Goal: Information Seeking & Learning: Check status

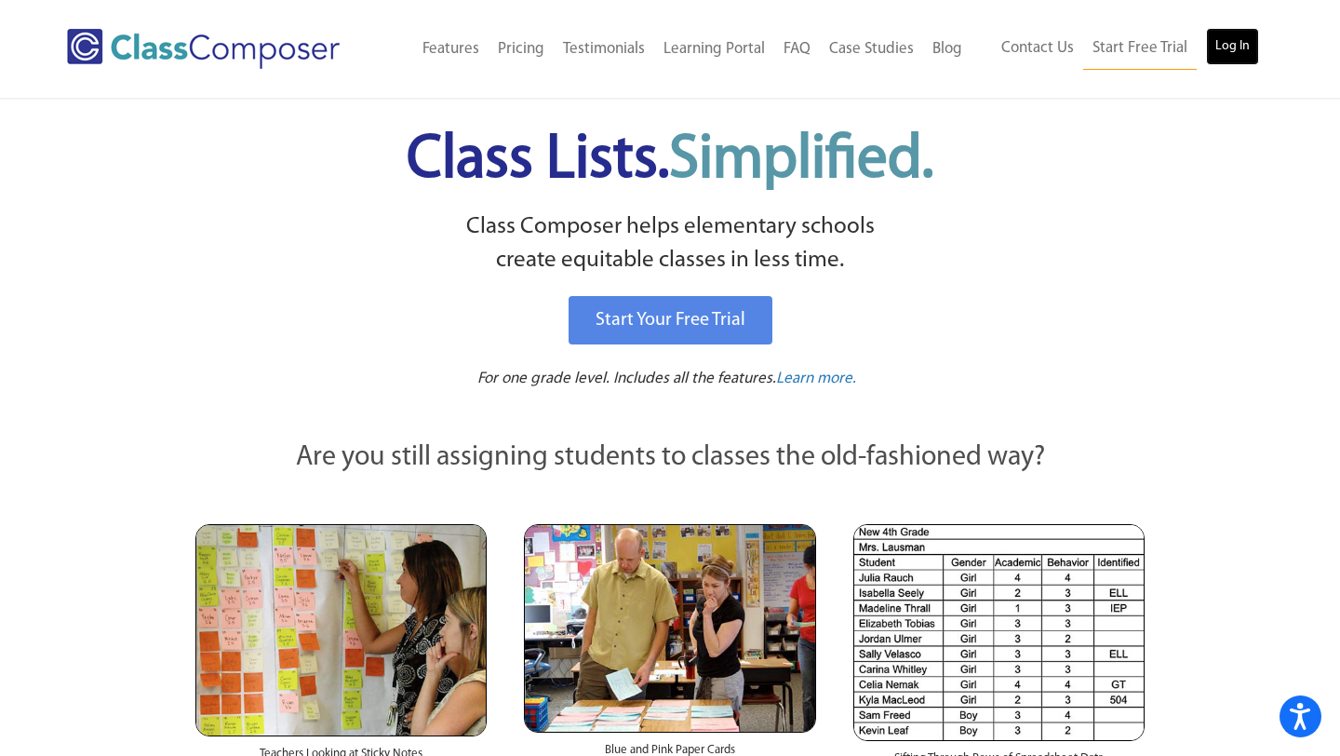
click at [1235, 50] on link "Log In" at bounding box center [1232, 46] width 53 height 37
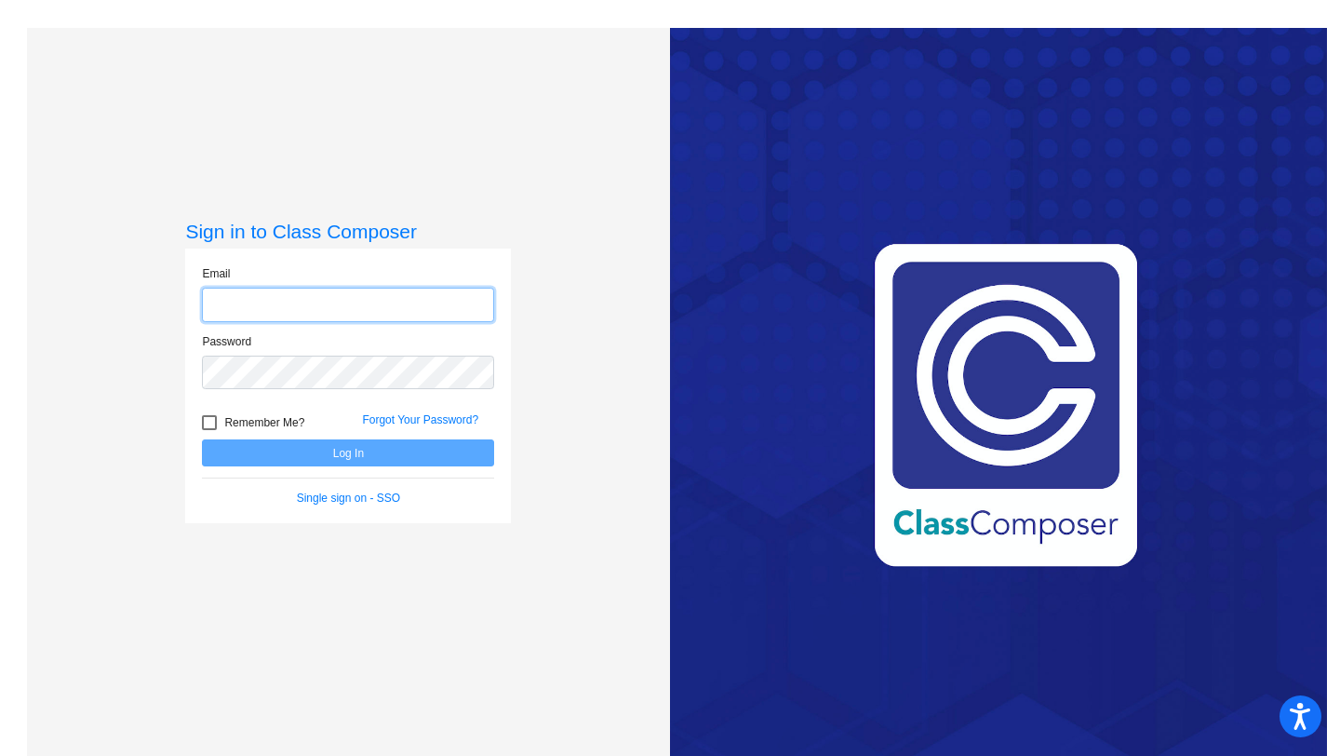
click at [351, 303] on input "email" at bounding box center [348, 305] width 292 height 34
type input "ataylor@chillicotheschools.org"
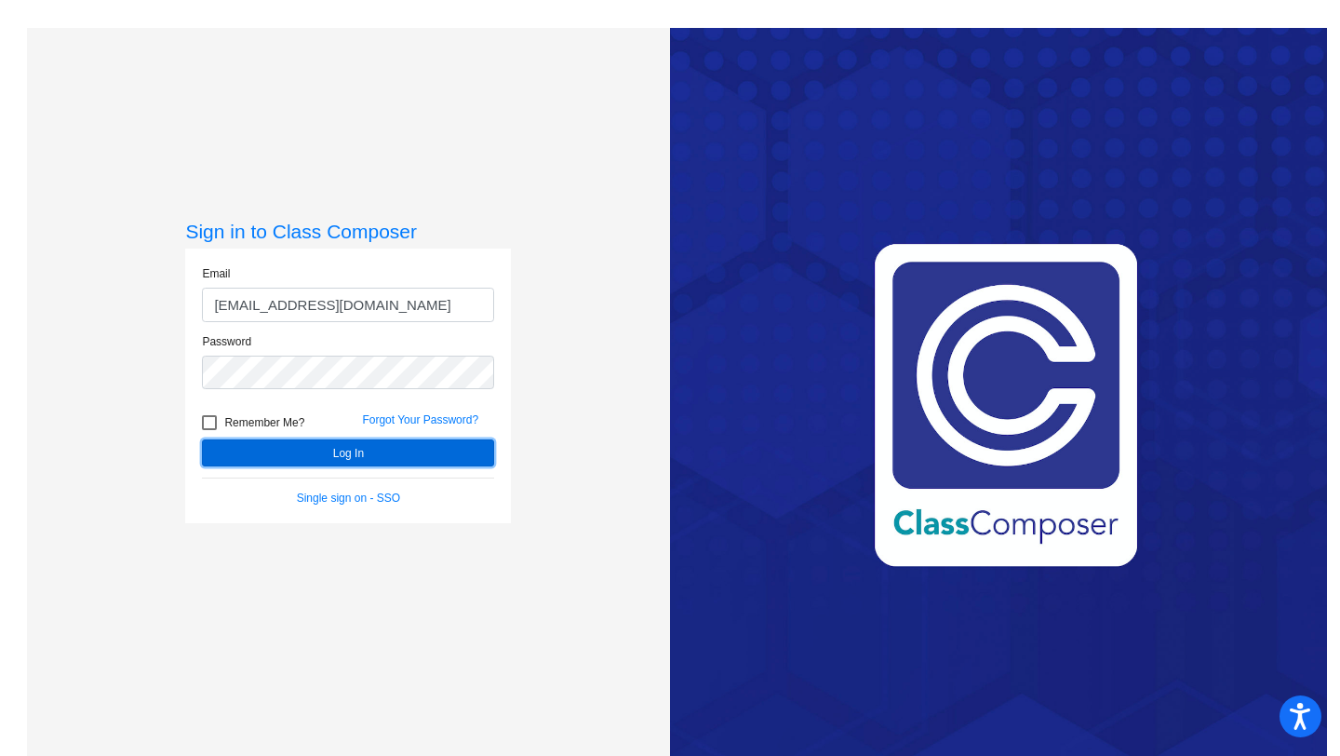
click at [329, 451] on button "Log In" at bounding box center [348, 452] width 292 height 27
click at [340, 451] on button "Log In" at bounding box center [348, 452] width 292 height 27
click at [349, 452] on button "Log In" at bounding box center [348, 452] width 292 height 27
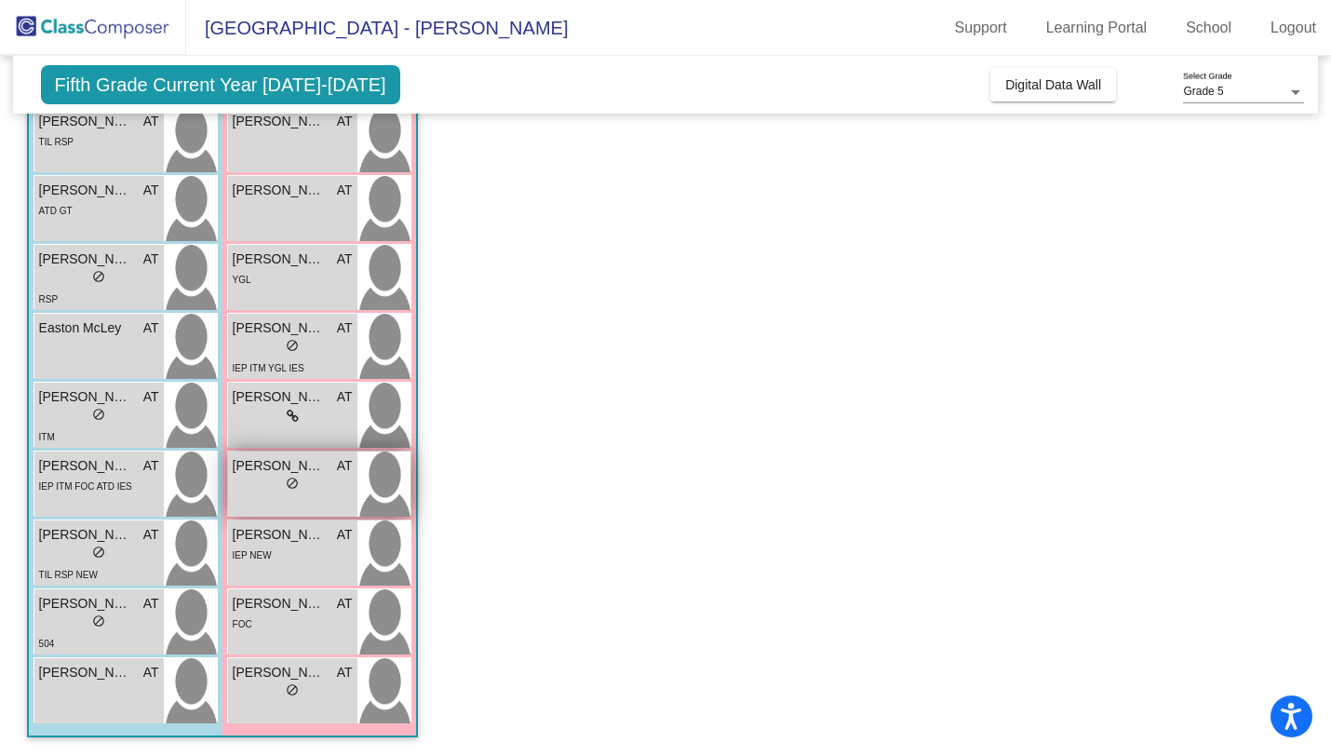
click at [284, 464] on span "Madeline May" at bounding box center [279, 466] width 93 height 20
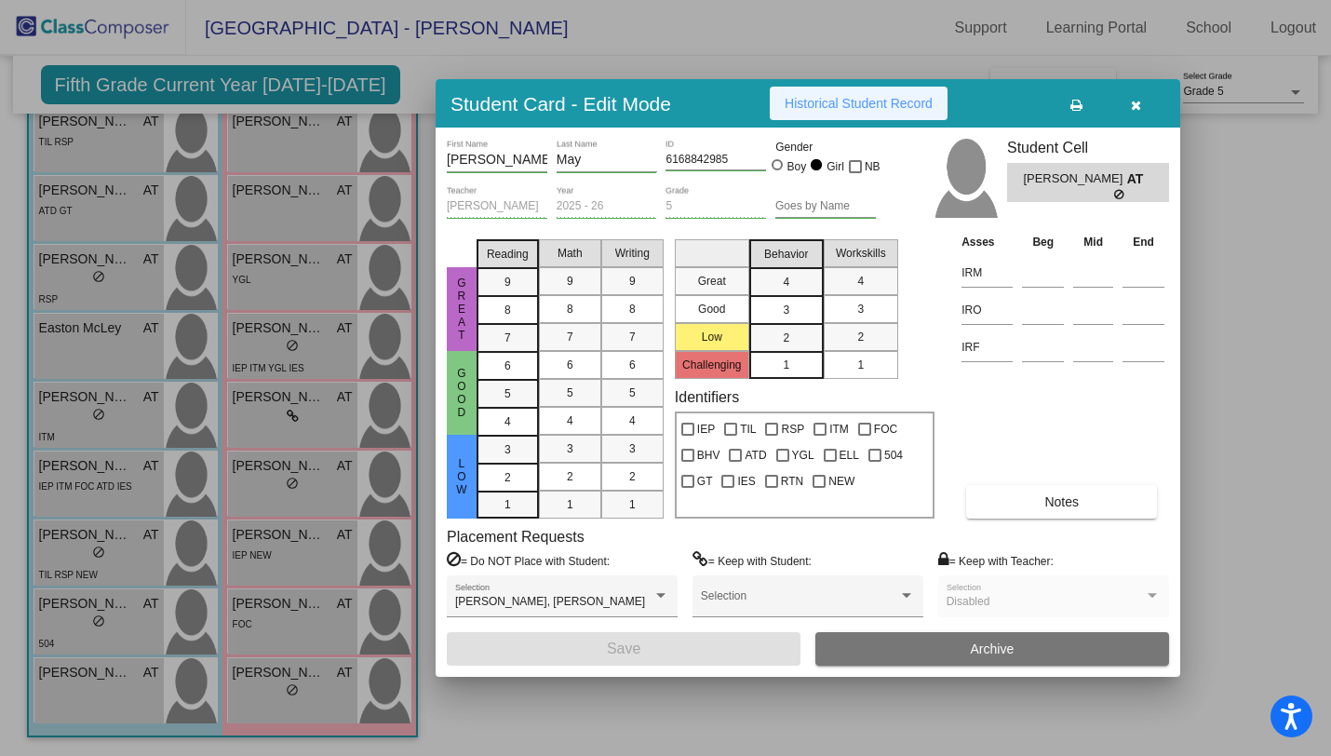
click at [886, 100] on span "Historical Student Record" at bounding box center [858, 103] width 148 height 15
click at [280, 190] on div at bounding box center [665, 378] width 1331 height 756
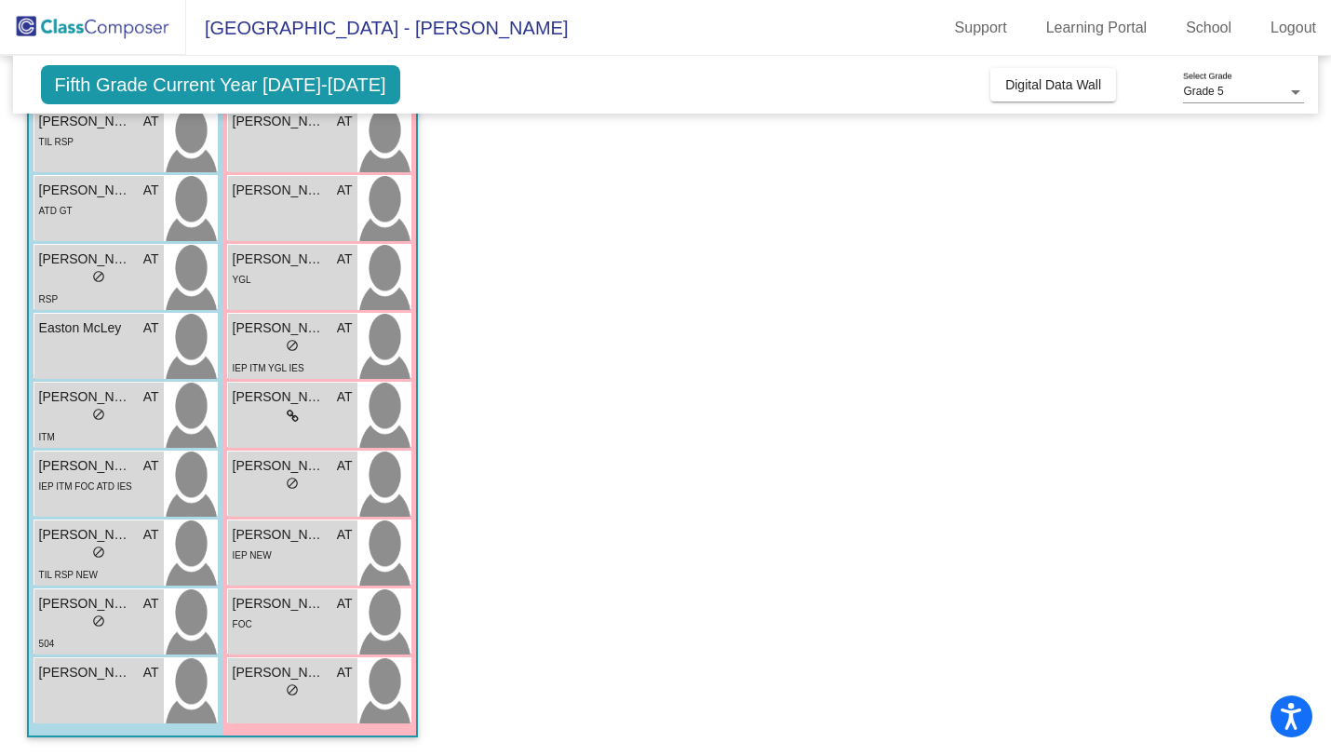
click at [280, 190] on span "Allison Curtis" at bounding box center [279, 191] width 93 height 20
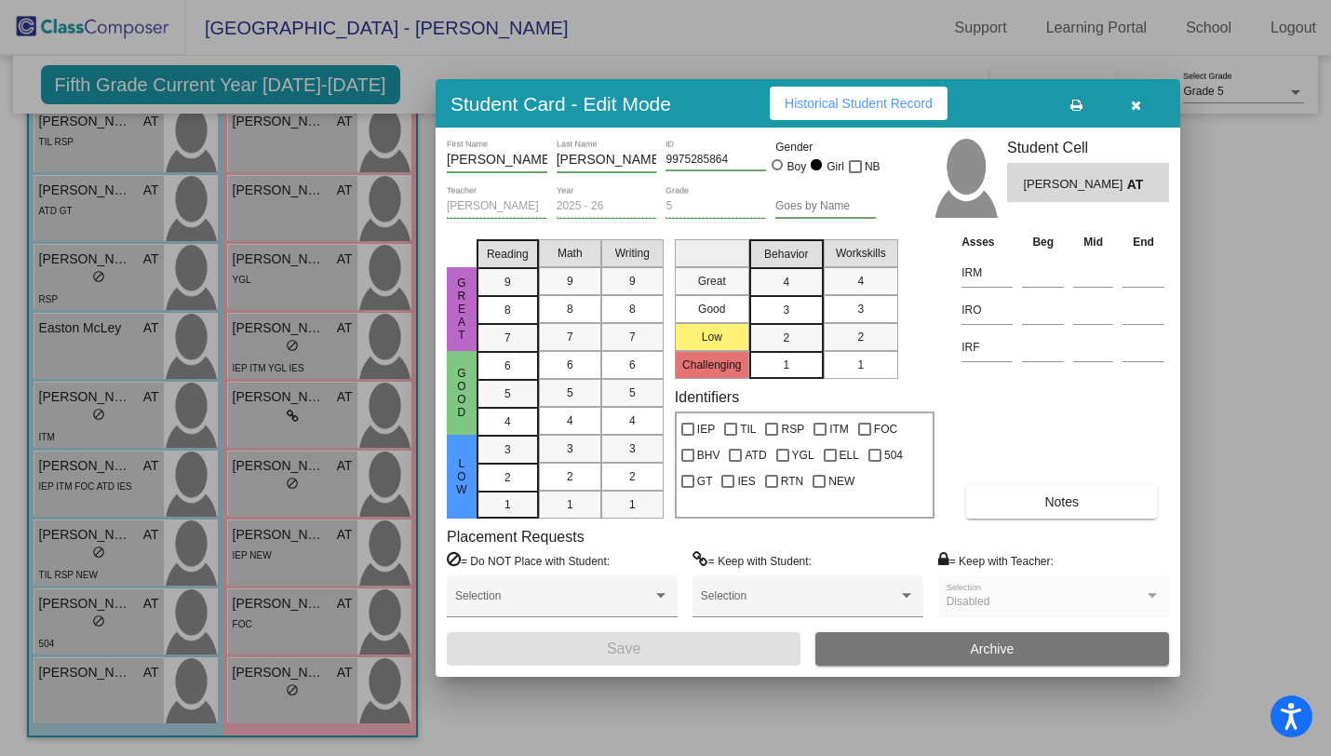
click at [280, 190] on div at bounding box center [665, 378] width 1331 height 756
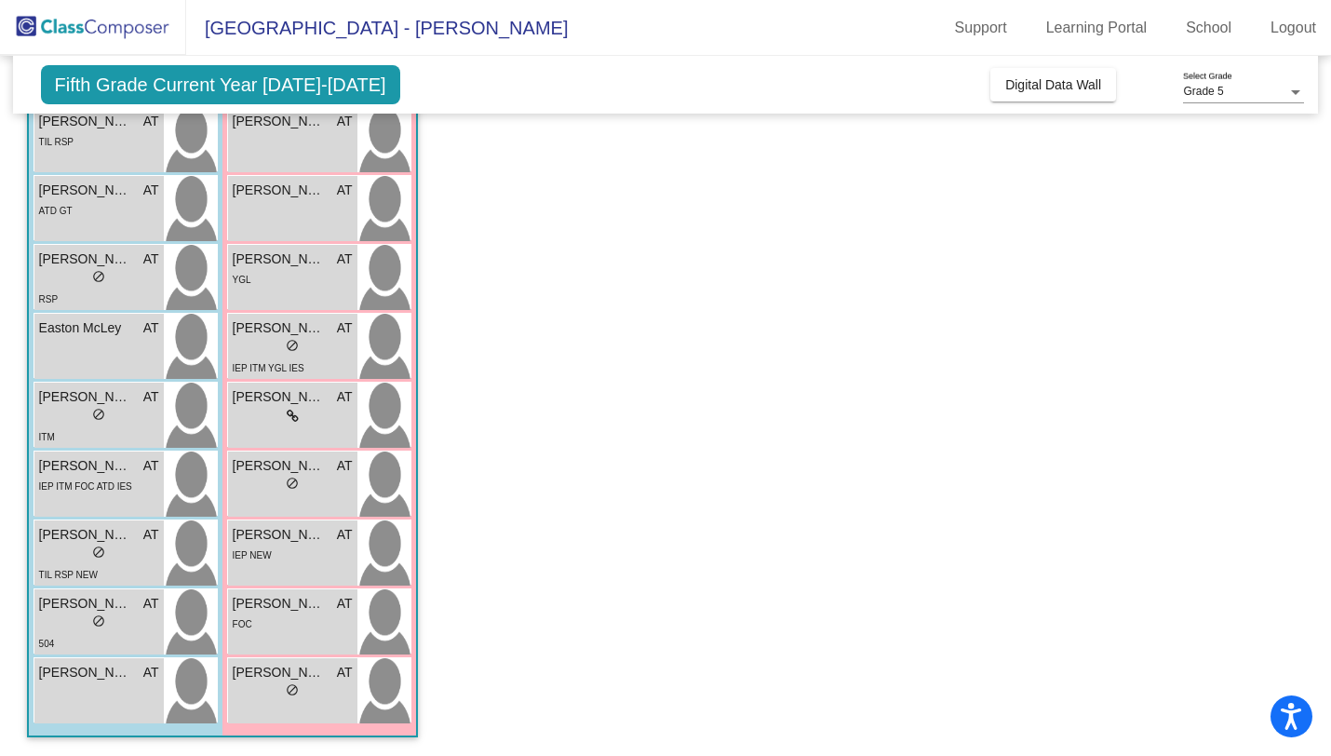
click at [280, 190] on span "Allison Curtis" at bounding box center [279, 191] width 93 height 20
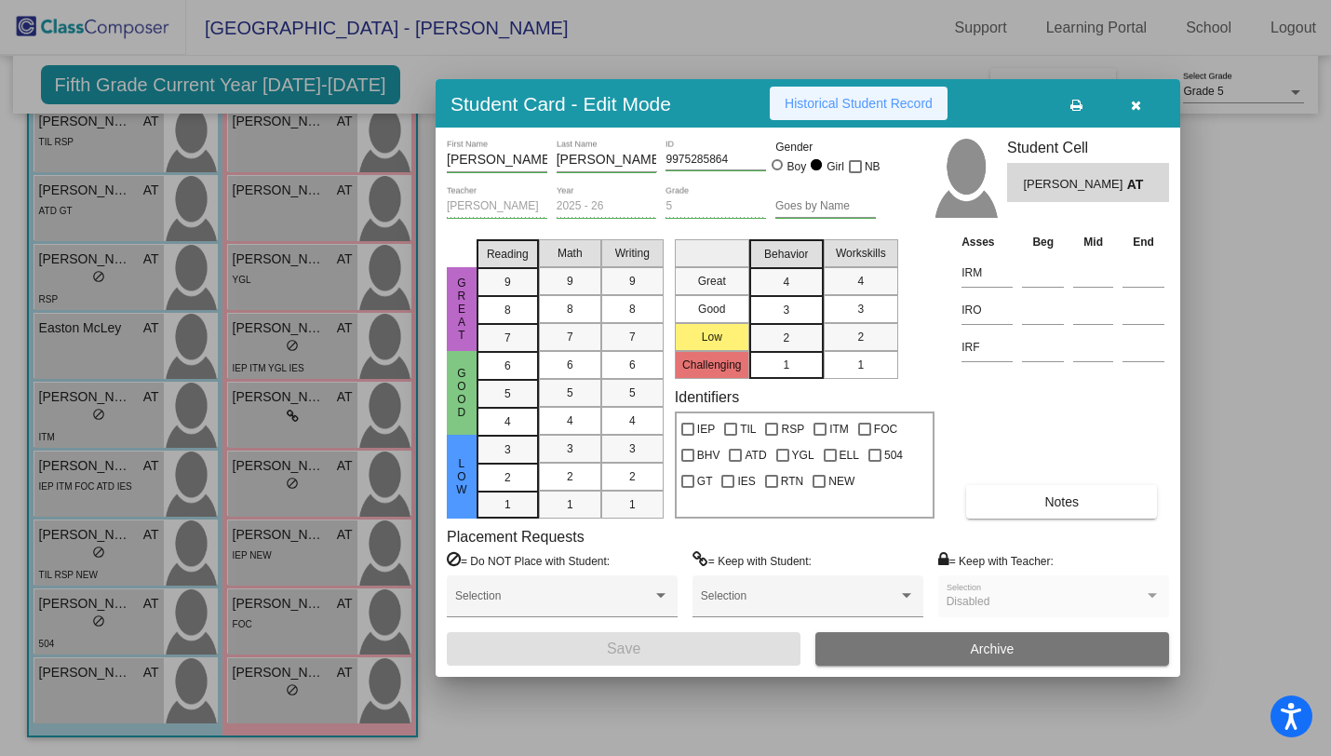
click at [881, 98] on span "Historical Student Record" at bounding box center [858, 103] width 148 height 15
click at [294, 537] on div at bounding box center [665, 378] width 1331 height 756
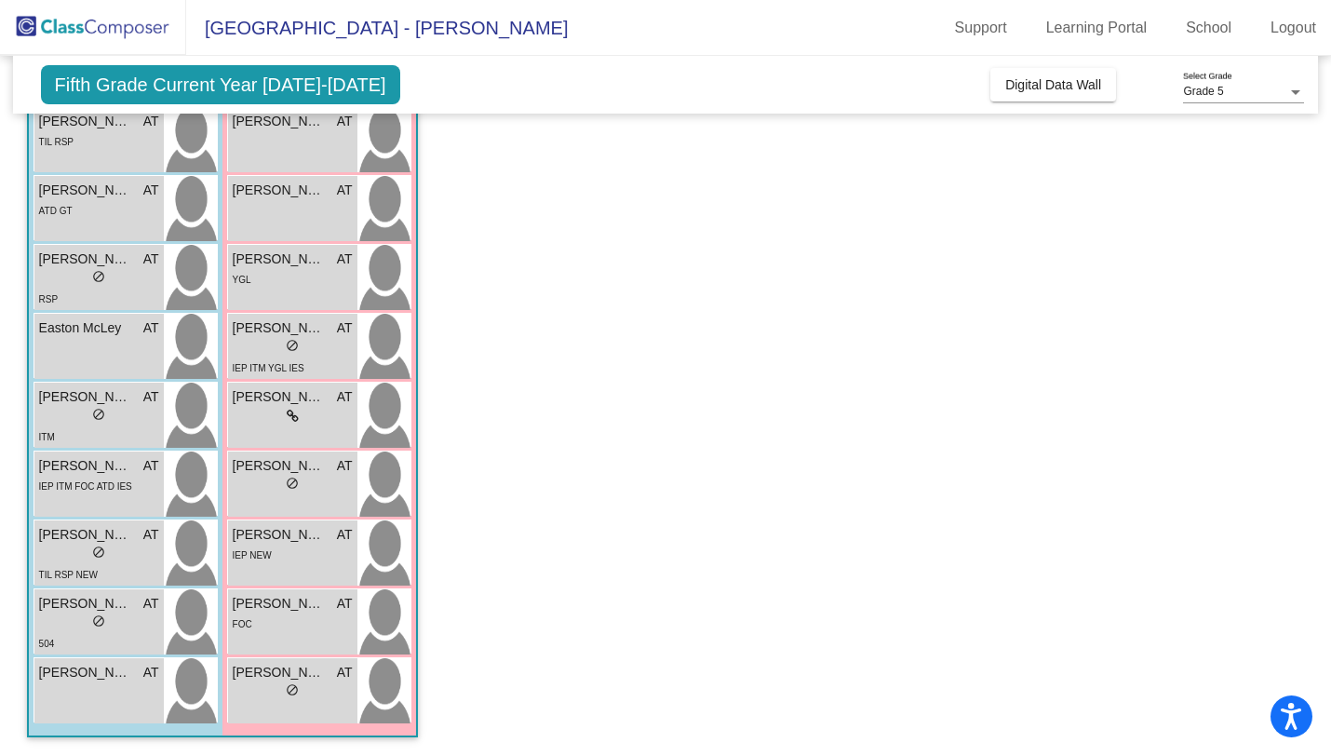
click at [294, 537] on span "Nakiya Shaul" at bounding box center [279, 535] width 93 height 20
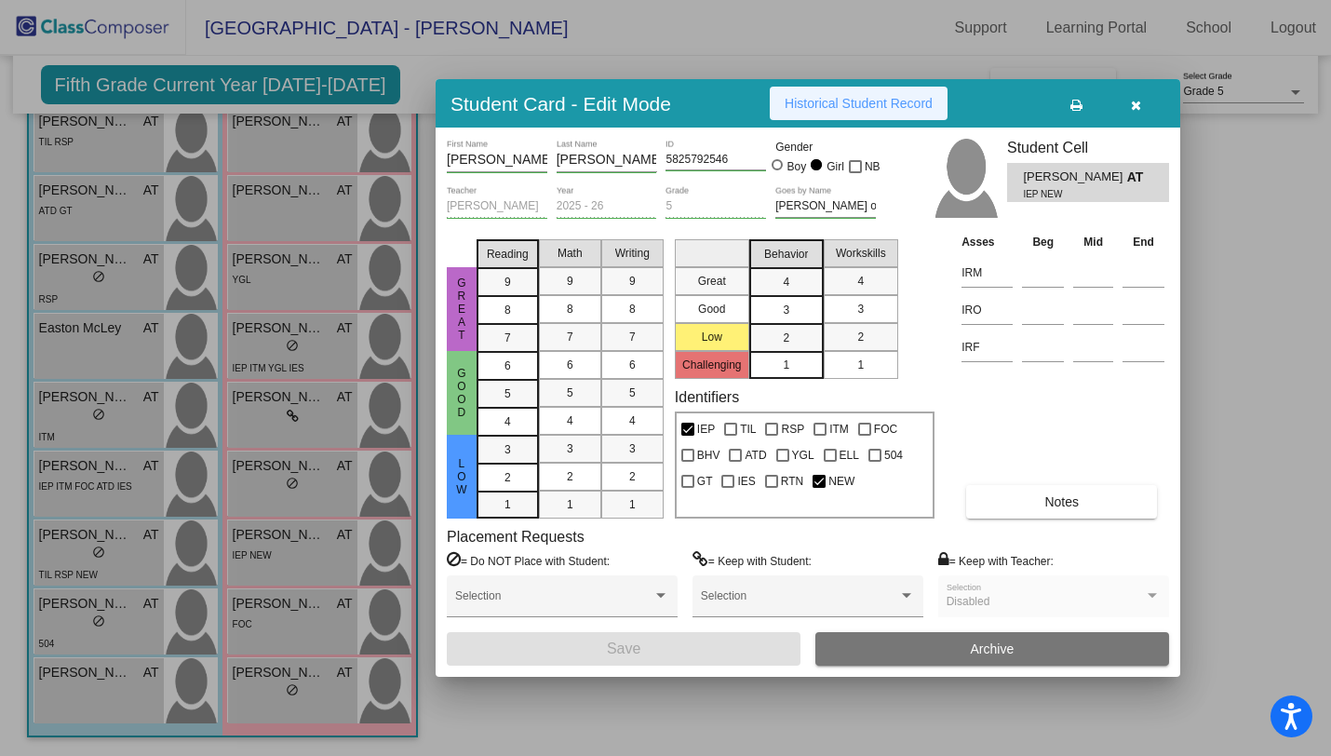
click at [855, 99] on span "Historical Student Record" at bounding box center [858, 103] width 148 height 15
click at [77, 605] on div at bounding box center [665, 378] width 1331 height 756
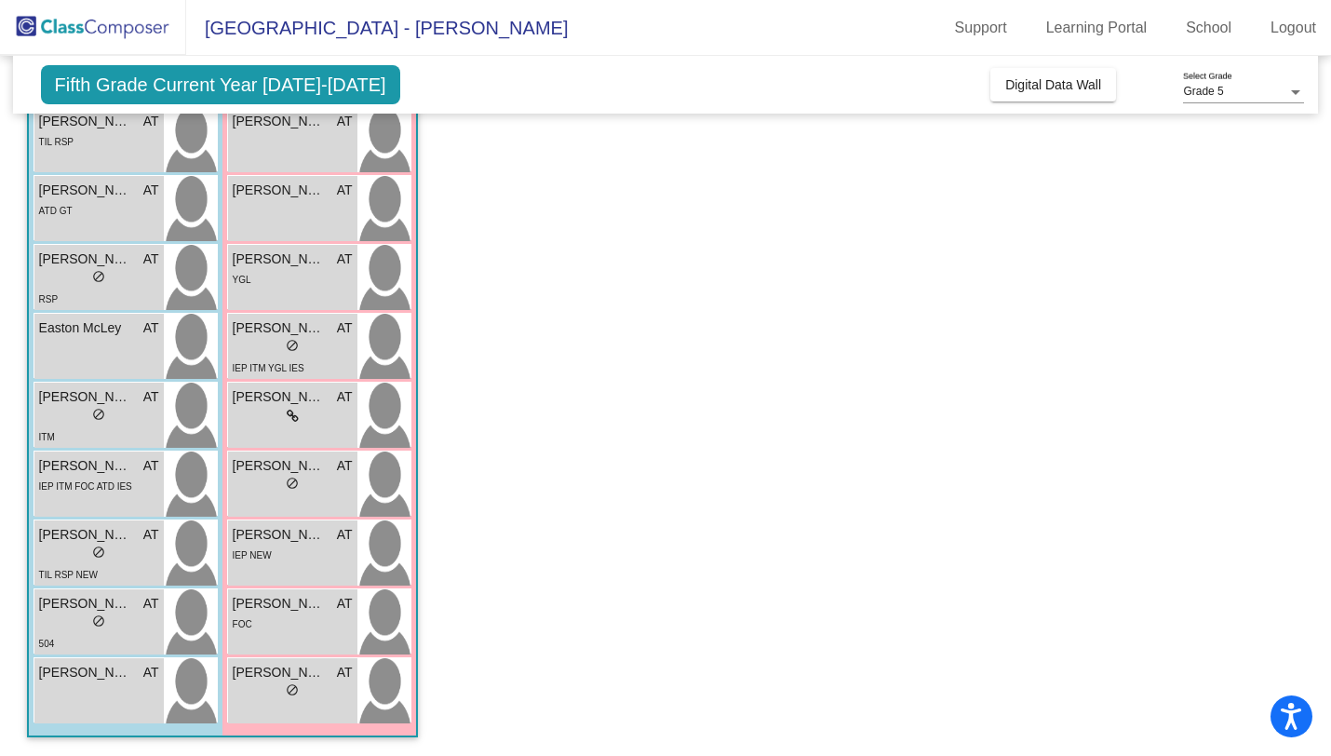
click at [77, 605] on span "Tatum Taylor" at bounding box center [85, 604] width 93 height 20
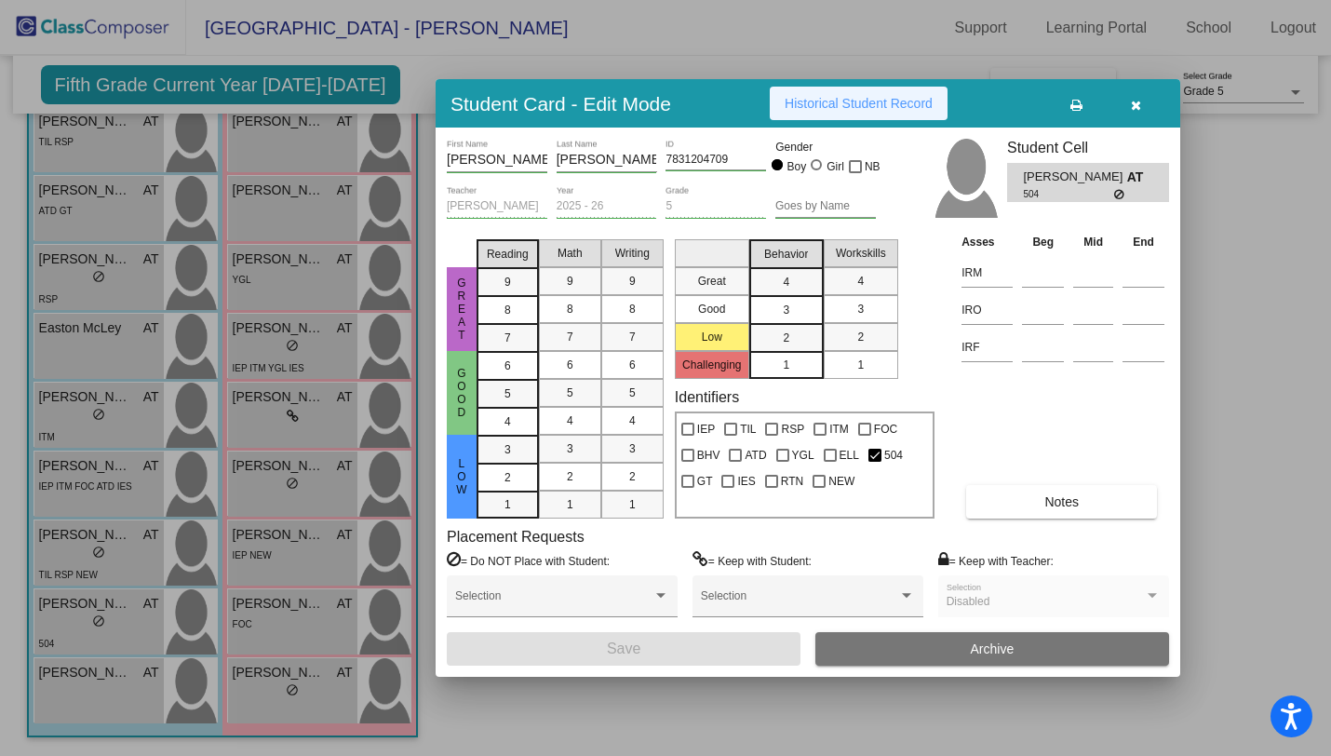
click at [875, 100] on span "Historical Student Record" at bounding box center [858, 103] width 148 height 15
